Goal: Navigation & Orientation: Find specific page/section

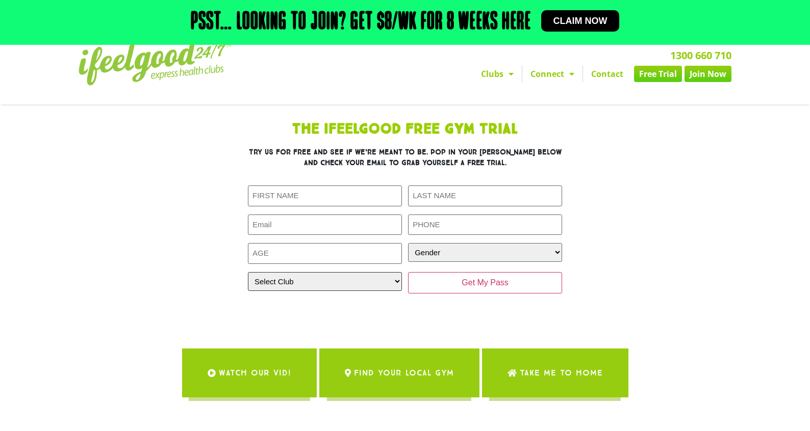
click at [382, 277] on select "Select Club Alexandra Hills Calamvale Coopers Plains Middle Park Oxenford Oxley…" at bounding box center [325, 281] width 154 height 19
select select "Calamvale"
click at [248, 272] on select "Select Club Alexandra Hills Calamvale Coopers Plains Middle Park Oxenford Oxley…" at bounding box center [325, 281] width 154 height 19
click at [367, 305] on div at bounding box center [405, 305] width 314 height 16
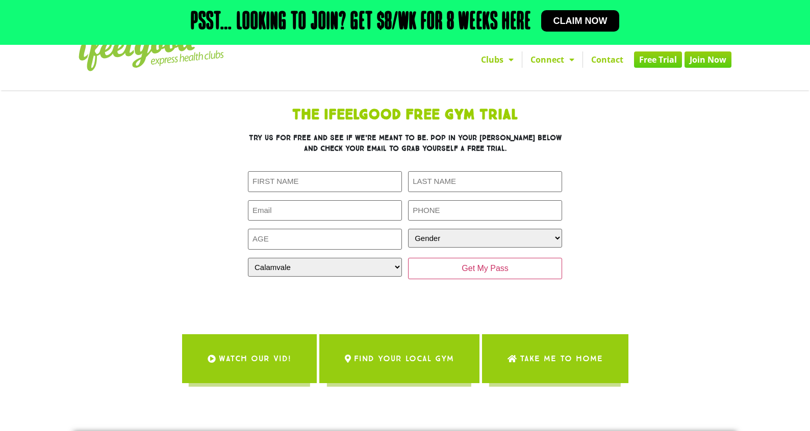
scroll to position [32, 0]
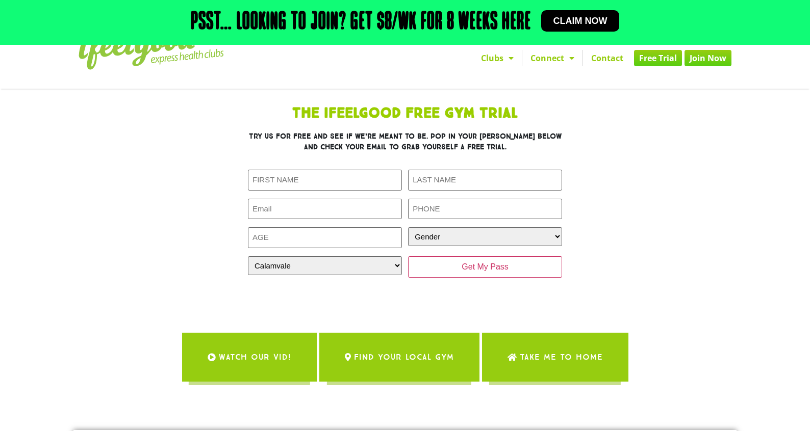
click at [244, 363] on span "WATCH OUR VID!" at bounding box center [255, 357] width 72 height 29
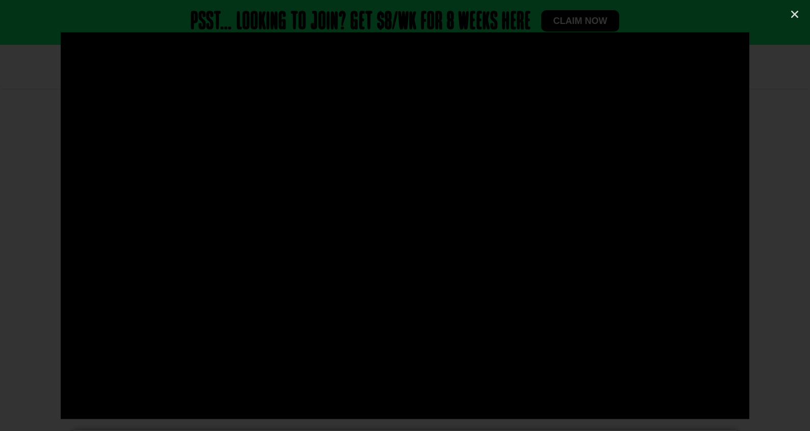
click at [782, 69] on div at bounding box center [405, 215] width 810 height 367
click at [794, 15] on icon "Close (Esc)" at bounding box center [794, 14] width 10 height 10
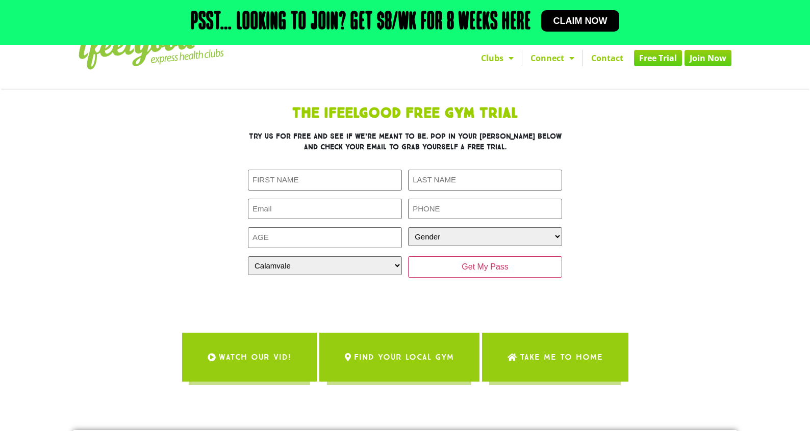
scroll to position [0, 0]
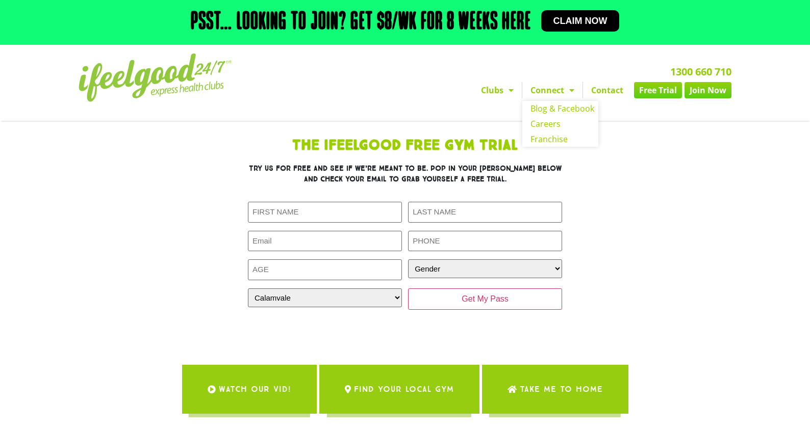
click at [150, 68] on img at bounding box center [155, 78] width 153 height 48
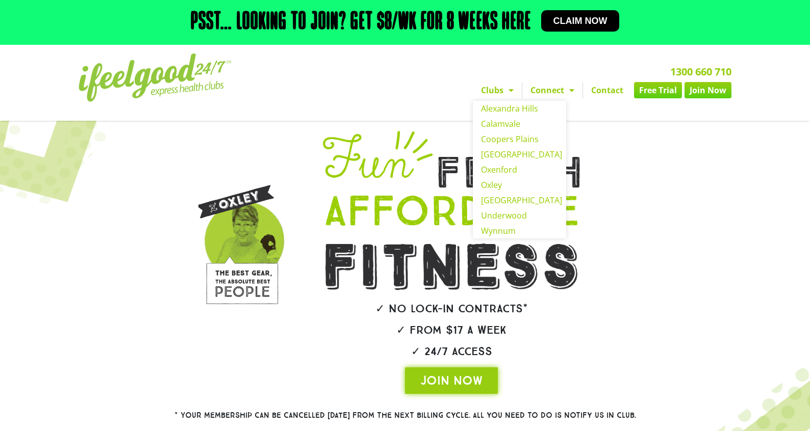
click at [507, 92] on span "Menu" at bounding box center [508, 90] width 10 height 18
click at [509, 125] on link "Calamvale" at bounding box center [519, 123] width 93 height 15
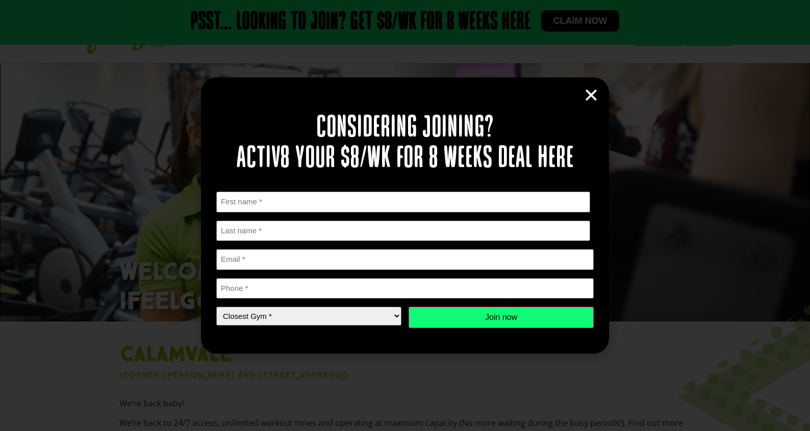
scroll to position [62, 0]
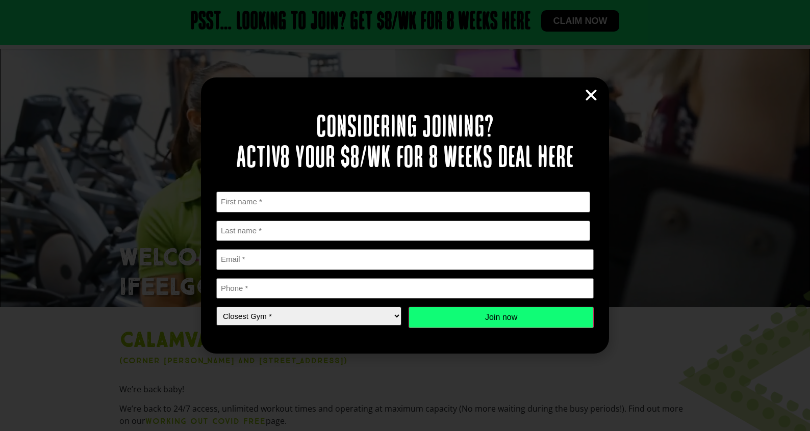
click at [319, 317] on select "Closest Gym * [GEOGRAPHIC_DATA] [GEOGRAPHIC_DATA] [GEOGRAPHIC_DATA] [GEOGRAPHIC…" at bounding box center [308, 316] width 185 height 19
select select "Calamvale"
click at [216, 307] on select "Closest Gym * [GEOGRAPHIC_DATA] [GEOGRAPHIC_DATA] [GEOGRAPHIC_DATA] [GEOGRAPHIC…" at bounding box center [308, 316] width 185 height 19
click at [594, 98] on icon "Close" at bounding box center [590, 95] width 15 height 15
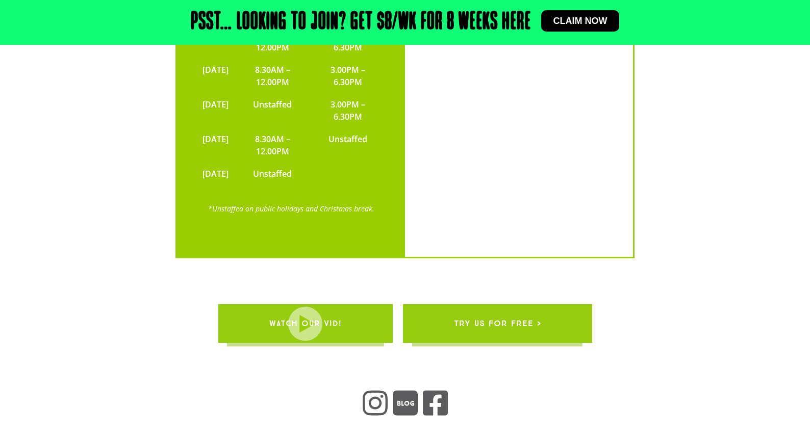
scroll to position [3369, 0]
